Goal: Information Seeking & Learning: Learn about a topic

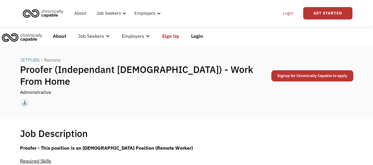
click at [282, 13] on link "Login" at bounding box center [288, 13] width 18 height 19
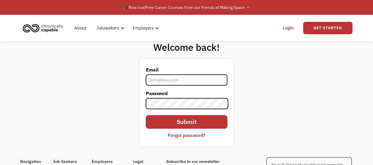
type input "[EMAIL_ADDRESS][DOMAIN_NAME]"
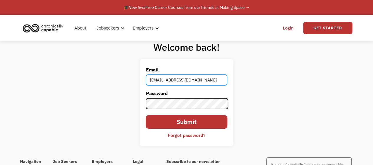
click at [165, 77] on input "[EMAIL_ADDRESS][DOMAIN_NAME]" at bounding box center [186, 79] width 81 height 11
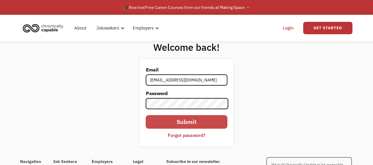
click at [169, 120] on input "Submit" at bounding box center [186, 122] width 81 height 14
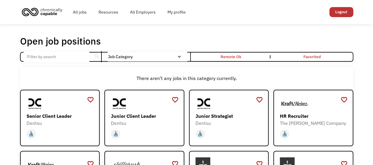
click at [68, 53] on input "Email Form" at bounding box center [57, 56] width 66 height 11
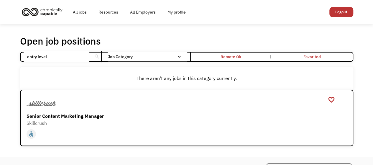
click input "Email Form" at bounding box center [0, 0] width 0 height 0
drag, startPoint x: 45, startPoint y: 52, endPoint x: 34, endPoint y: 53, distance: 10.9
click at [34, 53] on input "entry level" at bounding box center [57, 56] width 66 height 11
click input "Email Form" at bounding box center [0, 0] width 0 height 0
drag, startPoint x: 40, startPoint y: 53, endPoint x: 15, endPoint y: 55, distance: 25.5
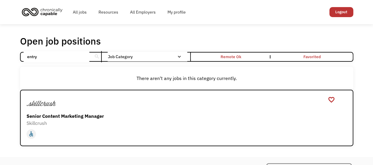
click at [15, 55] on div "Open job positions You have X liked items Search entry search Filter by categor…" at bounding box center [186, 90] width 345 height 116
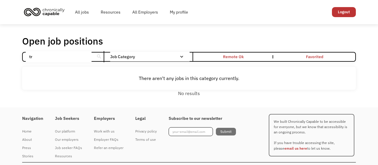
type input "t"
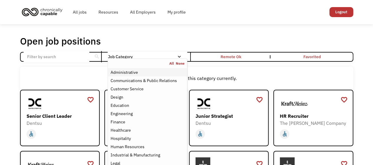
click at [141, 69] on div "Administrative" at bounding box center [147, 72] width 74 height 7
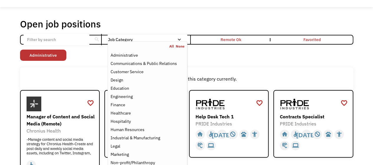
scroll to position [30, 0]
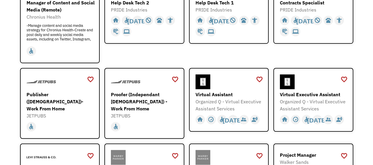
scroll to position [148, 0]
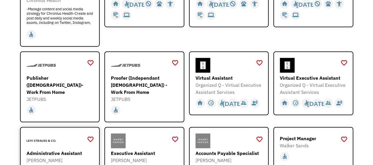
click at [53, 150] on div "Administrative Assistant" at bounding box center [61, 153] width 68 height 7
click at [153, 74] on div "Proofer (Independant [DEMOGRAPHIC_DATA]) - Work From Home" at bounding box center [145, 84] width 68 height 21
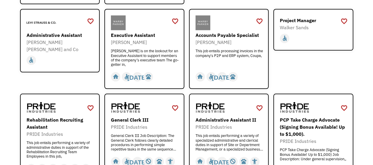
scroll to position [295, 0]
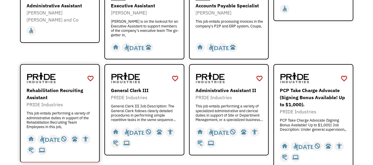
click at [76, 111] on div "This job entails performing a variety of administrative duties in support of th…" at bounding box center [61, 120] width 68 height 18
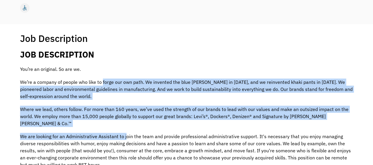
drag, startPoint x: 81, startPoint y: 60, endPoint x: 99, endPoint y: 92, distance: 36.5
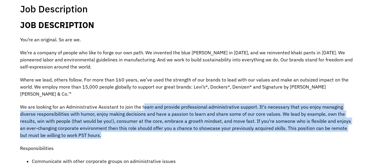
drag, startPoint x: 113, startPoint y: 72, endPoint x: 118, endPoint y: 85, distance: 13.6
click at [118, 103] on p "We are looking for an Administrative Assistant to join the team and provide pro…" at bounding box center [186, 120] width 333 height 35
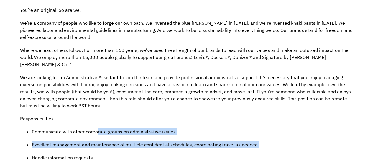
drag, startPoint x: 81, startPoint y: 75, endPoint x: 116, endPoint y: 89, distance: 37.9
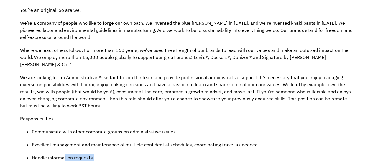
drag, startPoint x: 56, startPoint y: 97, endPoint x: 109, endPoint y: 116, distance: 56.2
drag, startPoint x: 59, startPoint y: 119, endPoint x: 97, endPoint y: 131, distance: 39.8
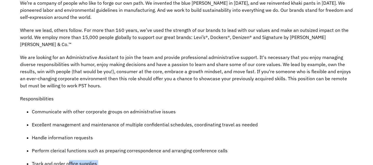
scroll to position [177, 0]
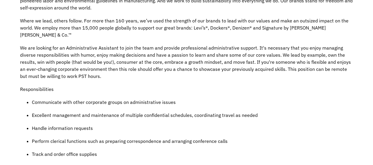
drag, startPoint x: 57, startPoint y: 112, endPoint x: 98, endPoint y: 134, distance: 45.8
click at [98, 134] on ul "Communicate with other corporate groups on administrative issues Excellent mana…" at bounding box center [186, 164] width 333 height 130
click at [69, 138] on ul "Communicate with other corporate groups on administrative issues Excellent mana…" at bounding box center [186, 164] width 333 height 130
drag, startPoint x: 66, startPoint y: 135, endPoint x: 100, endPoint y: 147, distance: 35.9
click at [100, 147] on ul "Communicate with other corporate groups on administrative issues Excellent mana…" at bounding box center [186, 164] width 333 height 130
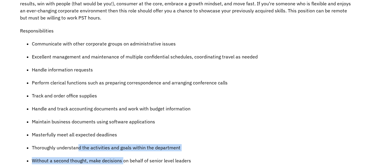
scroll to position [236, 0]
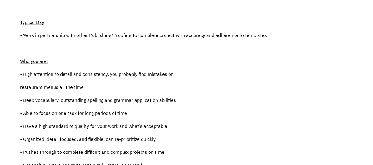
scroll to position [236, 0]
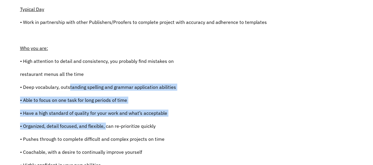
drag, startPoint x: 57, startPoint y: 45, endPoint x: 96, endPoint y: 81, distance: 52.2
click at [85, 78] on div "Proofer - This position is an Independent Contractor Position (Remote Worker) R…" at bounding box center [143, 103] width 247 height 403
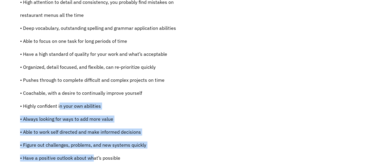
drag, startPoint x: 66, startPoint y: 81, endPoint x: 75, endPoint y: 100, distance: 21.6
click at [75, 100] on div "Proofer - This position is an Independent Contractor Position (Remote Worker) R…" at bounding box center [143, 44] width 247 height 403
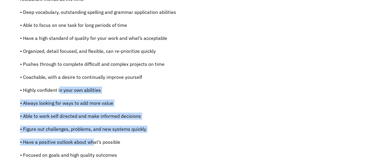
scroll to position [325, 0]
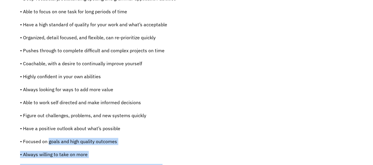
drag, startPoint x: 42, startPoint y: 79, endPoint x: 70, endPoint y: 126, distance: 54.6
click at [69, 125] on div "Proofer - This position is an Independent Contractor Position (Remote Worker) R…" at bounding box center [143, 14] width 247 height 403
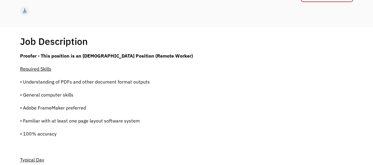
scroll to position [0, 0]
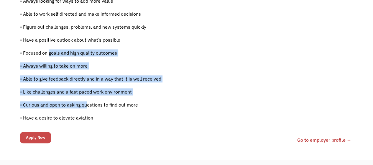
click at [37, 132] on input "Apply Now" at bounding box center [35, 137] width 31 height 11
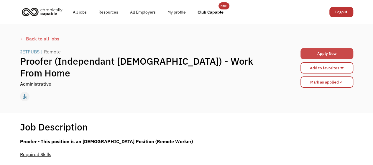
click at [320, 49] on link "Apply Now" at bounding box center [327, 53] width 53 height 11
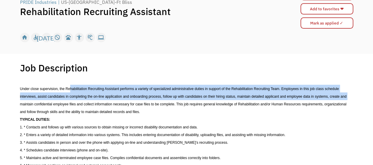
drag, startPoint x: 73, startPoint y: 74, endPoint x: 94, endPoint y: 82, distance: 22.5
click at [94, 87] on span "Under close supervision, the Rehabilitation Recruiting Assistant performs a var…" at bounding box center [183, 100] width 327 height 27
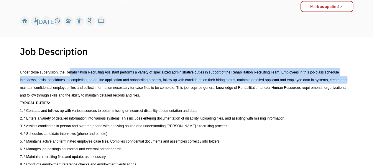
scroll to position [89, 0]
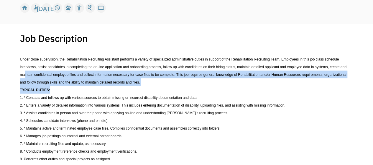
drag, startPoint x: 101, startPoint y: 55, endPoint x: 124, endPoint y: 62, distance: 24.0
click at [124, 86] on p "TYPICAL DUTIES:" at bounding box center [186, 90] width 333 height 8
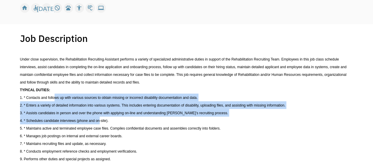
drag, startPoint x: 61, startPoint y: 70, endPoint x: 112, endPoint y: 85, distance: 52.9
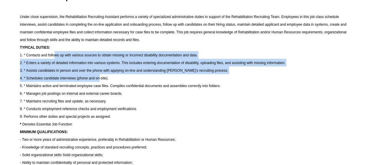
scroll to position [148, 0]
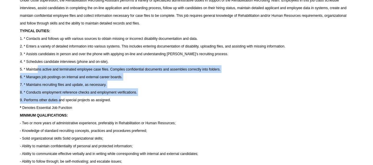
drag, startPoint x: 41, startPoint y: 33, endPoint x: 67, endPoint y: 53, distance: 32.6
click at [67, 53] on div "Under close supervision, the Rehabilitation Recruiting Assistant performs a var…" at bounding box center [186, 154] width 333 height 328
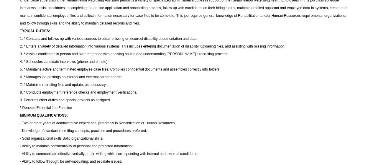
click at [85, 96] on p "9. Performs other duties and special projects as assigned." at bounding box center [186, 100] width 333 height 8
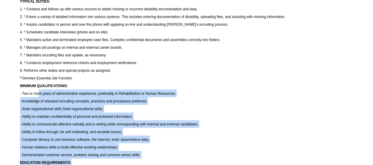
drag, startPoint x: 41, startPoint y: 42, endPoint x: 89, endPoint y: 86, distance: 65.8
click at [89, 86] on div "Under close supervision, the Rehabilitation Recruiting Assistant performs a var…" at bounding box center [186, 125] width 333 height 328
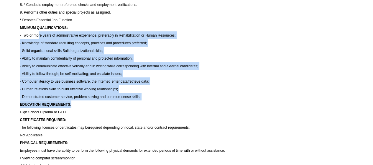
scroll to position [236, 0]
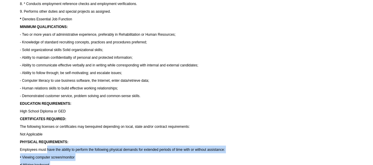
drag, startPoint x: 71, startPoint y: 74, endPoint x: 49, endPoint y: 58, distance: 27.1
click at [50, 58] on div "Under close supervision, the Rehabilitation Recruiting Assistant performs a var…" at bounding box center [186, 66] width 333 height 328
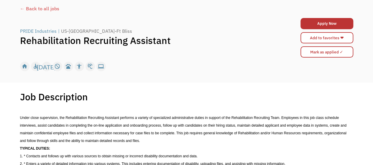
scroll to position [0, 0]
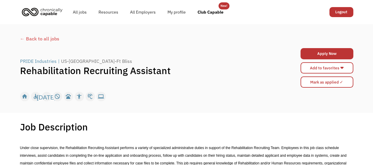
click at [26, 35] on div "← Back to all jobs" at bounding box center [186, 38] width 333 height 7
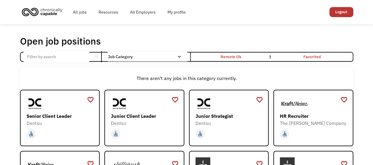
click at [236, 54] on div "Remote Ok" at bounding box center [231, 56] width 21 height 7
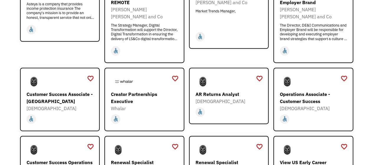
scroll to position [354, 0]
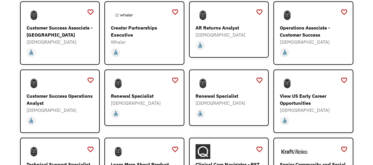
scroll to position [443, 0]
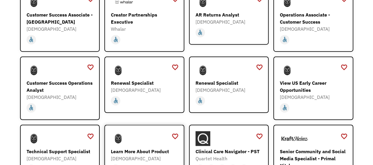
click at [125, 148] on div "Learn More About Product" at bounding box center [145, 151] width 68 height 7
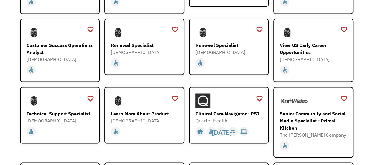
scroll to position [472, 0]
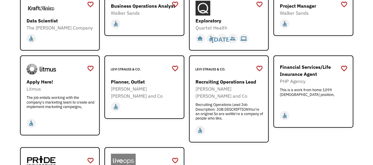
scroll to position [649, 0]
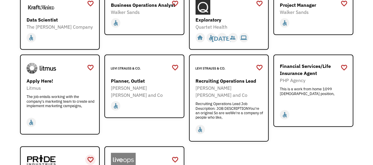
click at [90, 155] on div "favorite_border" at bounding box center [90, 159] width 7 height 9
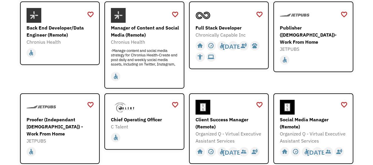
scroll to position [0, 0]
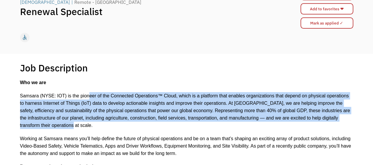
drag, startPoint x: 73, startPoint y: 81, endPoint x: 105, endPoint y: 95, distance: 35.4
click at [105, 95] on p "Samsara (NYSE: IOT) is the pioneer of the Connected Operations™ Cloud, which is…" at bounding box center [186, 110] width 333 height 37
click at [99, 92] on p "Samsara (NYSE: IOT) is the pioneer of the Connected Operations™ Cloud, which is…" at bounding box center [186, 110] width 333 height 37
click at [100, 92] on p "Samsara (NYSE: IOT) is the pioneer of the Connected Operations™ Cloud, which is…" at bounding box center [186, 110] width 333 height 37
click at [100, 93] on span "Samsara (NYSE: IOT) is the pioneer of the Connected Operations™ Cloud, which is…" at bounding box center [185, 110] width 330 height 35
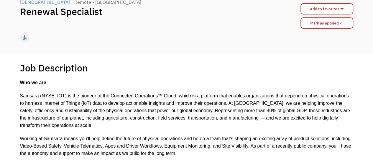
scroll to position [118, 0]
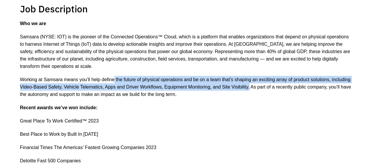
drag, startPoint x: 93, startPoint y: 50, endPoint x: 113, endPoint y: 55, distance: 20.8
click at [113, 77] on span "Working at Samsara means you’ll help define the future of physical operations a…" at bounding box center [185, 87] width 331 height 20
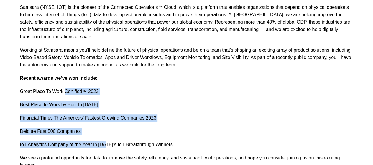
drag, startPoint x: 54, startPoint y: 47, endPoint x: 84, endPoint y: 94, distance: 55.9
click at [84, 94] on div "Who we are Samsara (NYSE: IOT) is the pioneer of the Connected Operations™ Clou…" at bounding box center [186, 79] width 333 height 179
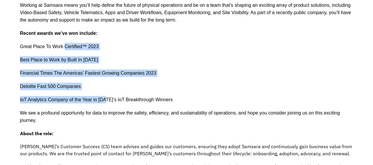
scroll to position [207, 0]
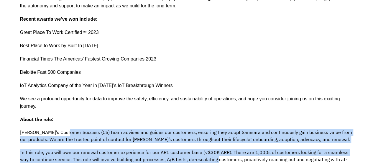
drag, startPoint x: 56, startPoint y: 65, endPoint x: 83, endPoint y: 90, distance: 37.0
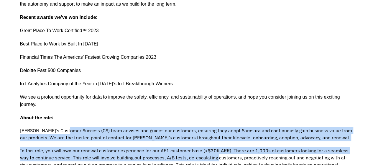
scroll to position [236, 0]
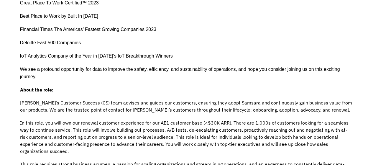
click at [87, 120] on span "In this role, you will own our renewal customer experience for our AE1 customer…" at bounding box center [184, 137] width 329 height 34
drag, startPoint x: 73, startPoint y: 53, endPoint x: 83, endPoint y: 68, distance: 18.1
click at [83, 119] on p "In this role, you will own our renewal customer experience for our AE1 customer…" at bounding box center [186, 136] width 333 height 35
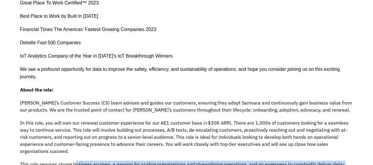
drag, startPoint x: 62, startPoint y: 82, endPoint x: 90, endPoint y: 87, distance: 28.5
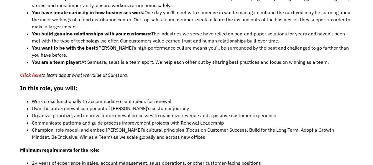
scroll to position [443, 0]
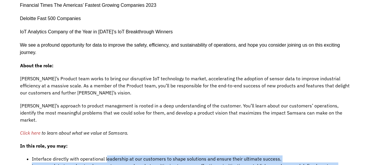
drag, startPoint x: 87, startPoint y: 69, endPoint x: 139, endPoint y: 89, distance: 55.0
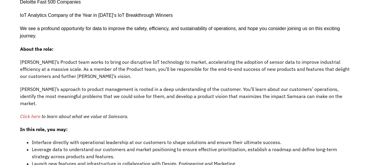
scroll to position [260, 0]
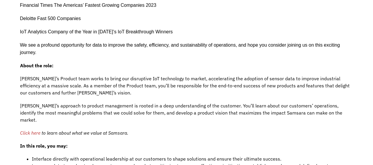
drag, startPoint x: 128, startPoint y: 10, endPoint x: 155, endPoint y: 42, distance: 41.4
click at [155, 42] on div "Who we are Samsara (NYSE: IOT) is the pioneer of the Connected Operations™ Clou…" at bounding box center [186, 159] width 333 height 562
click at [162, 51] on div "Who we are Samsara (NYSE: IOT) is the pioneer of the Connected Operations™ Clou…" at bounding box center [186, 159] width 333 height 562
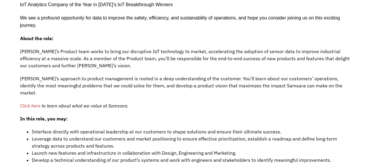
scroll to position [290, 0]
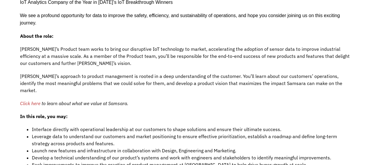
drag, startPoint x: 142, startPoint y: 73, endPoint x: 203, endPoint y: 74, distance: 61.1
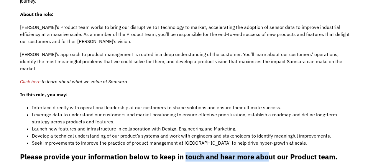
scroll to position [349, 0]
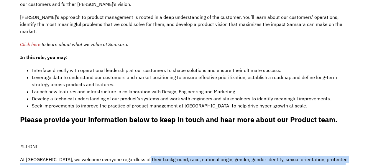
drag, startPoint x: 111, startPoint y: 48, endPoint x: 156, endPoint y: 77, distance: 53.3
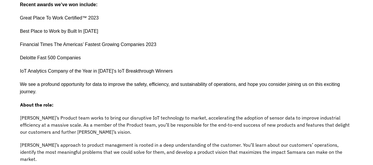
scroll to position [231, 0]
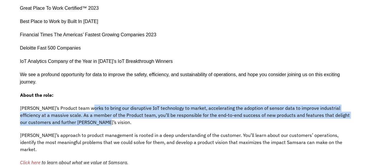
drag, startPoint x: 71, startPoint y: 41, endPoint x: 241, endPoint y: 46, distance: 170.1
click at [241, 104] on p "Samsara’s Product team works to bring our disruptive IoT technology to market, …" at bounding box center [186, 114] width 333 height 21
drag, startPoint x: 84, startPoint y: 57, endPoint x: 181, endPoint y: 68, distance: 98.6
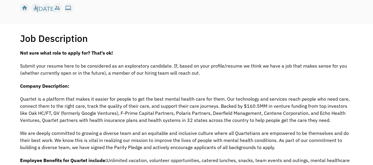
scroll to position [30, 0]
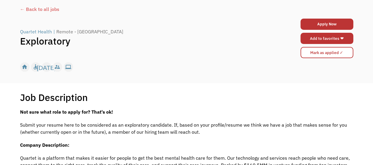
click at [343, 33] on link "Add to favorites ❤" at bounding box center [327, 38] width 53 height 11
